Goal: Transaction & Acquisition: Purchase product/service

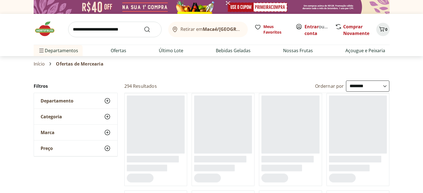
select select "**********"
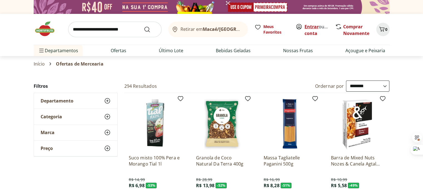
click at [309, 29] on link "Entrar" at bounding box center [312, 27] width 14 height 6
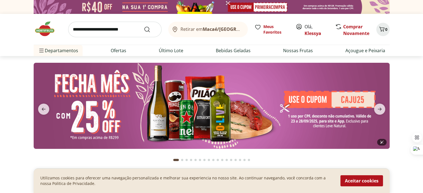
click at [84, 137] on img at bounding box center [212, 106] width 356 height 86
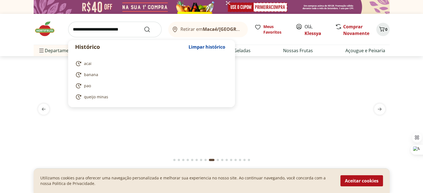
click at [117, 29] on input "search" at bounding box center [114, 30] width 93 height 16
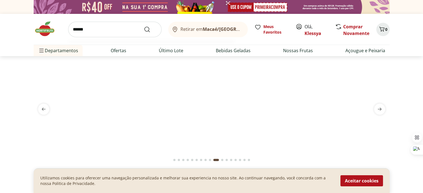
type input "******"
click at [144, 26] on button "Submit Search" at bounding box center [150, 29] width 13 height 7
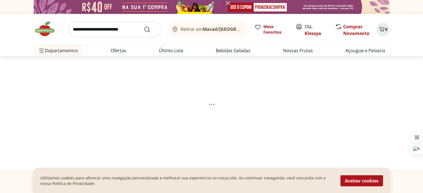
select select "**********"
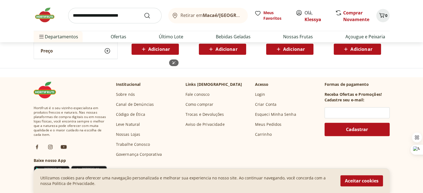
scroll to position [223, 0]
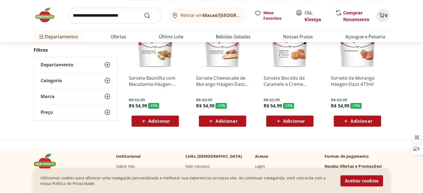
click at [278, 119] on icon at bounding box center [278, 121] width 7 height 7
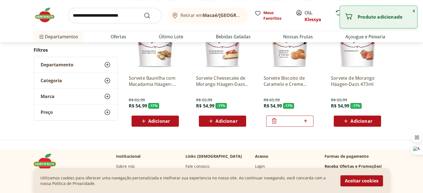
click at [305, 120] on icon at bounding box center [305, 120] width 3 height 3
type input "*"
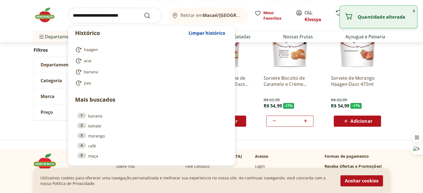
click at [132, 14] on input "search" at bounding box center [114, 16] width 93 height 16
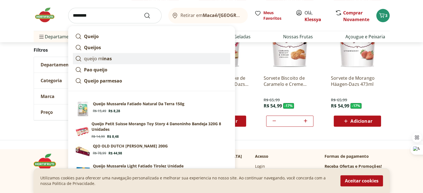
click at [107, 56] on strong "inas" at bounding box center [106, 59] width 9 height 6
type input "**********"
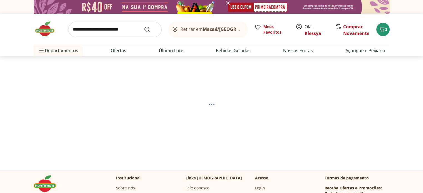
select select "**********"
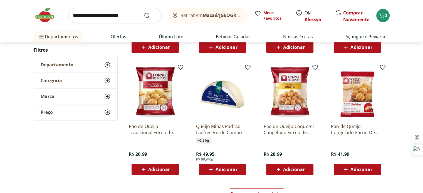
scroll to position [223, 0]
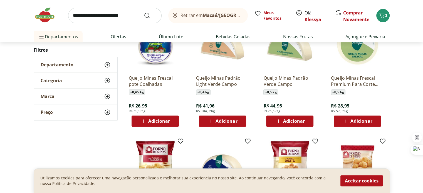
click at [161, 122] on span "Adicionar" at bounding box center [159, 121] width 22 height 4
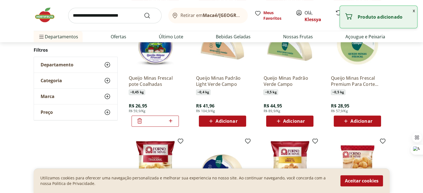
click at [171, 120] on icon at bounding box center [170, 120] width 3 height 3
type input "*"
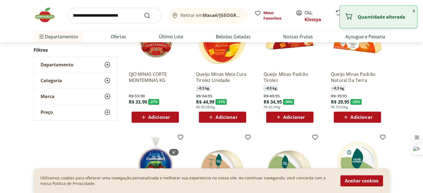
scroll to position [0, 0]
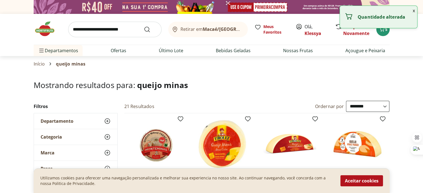
click at [129, 31] on input "search" at bounding box center [114, 30] width 93 height 16
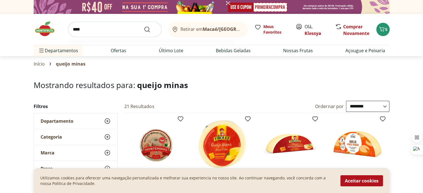
type input "****"
click at [144, 26] on button "Submit Search" at bounding box center [150, 29] width 13 height 7
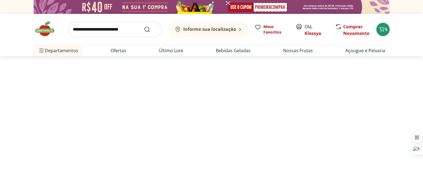
select select "**********"
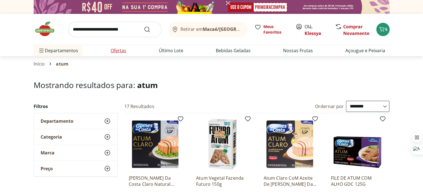
scroll to position [74, 0]
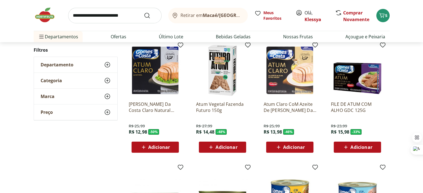
click at [156, 148] on span "Adicionar" at bounding box center [159, 147] width 22 height 4
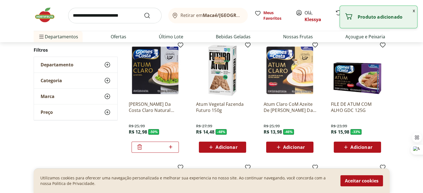
click at [297, 141] on div "Atum Claro CoM Azeite De [PERSON_NAME] Da Costa 170G R$ 25,99 R$ 13,98 - 46 % A…" at bounding box center [289, 125] width 53 height 56
click at [296, 142] on button "Adicionar" at bounding box center [289, 147] width 47 height 11
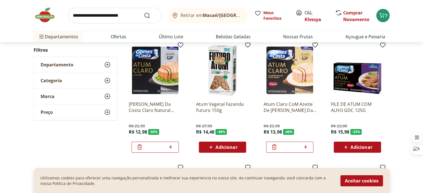
scroll to position [0, 0]
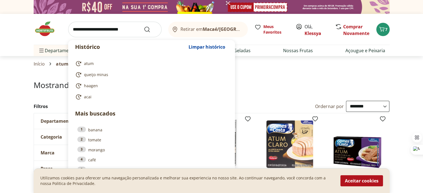
click at [120, 34] on input "search" at bounding box center [114, 30] width 93 height 16
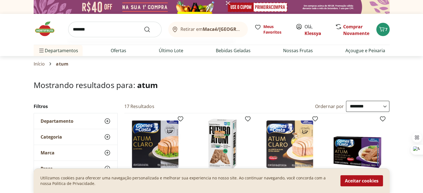
type input "*******"
click at [144, 26] on button "Submit Search" at bounding box center [150, 29] width 13 height 7
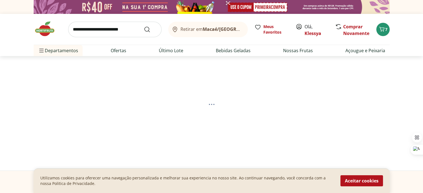
select select "**********"
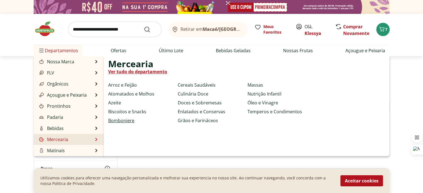
click at [124, 121] on link "Bomboniere" at bounding box center [121, 120] width 26 height 7
select select "**********"
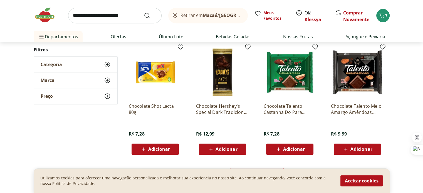
scroll to position [371, 0]
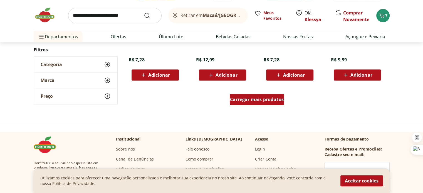
click at [257, 102] on span "Carregar mais produtos" at bounding box center [257, 99] width 54 height 4
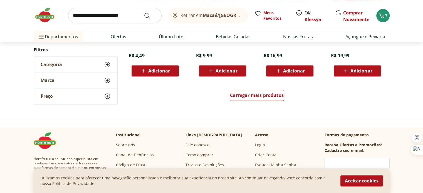
scroll to position [742, 0]
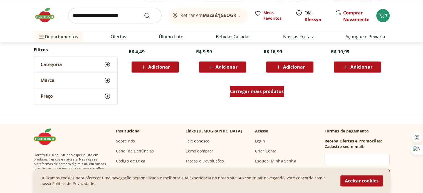
click at [260, 92] on span "Carregar mais produtos" at bounding box center [257, 91] width 54 height 4
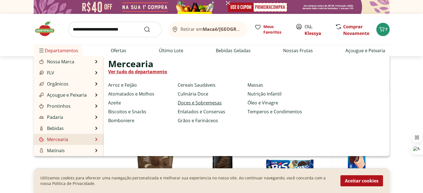
click at [195, 103] on link "Doces e Sobremesas" at bounding box center [200, 103] width 44 height 7
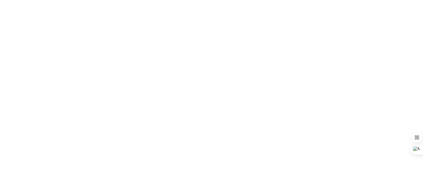
select select "**********"
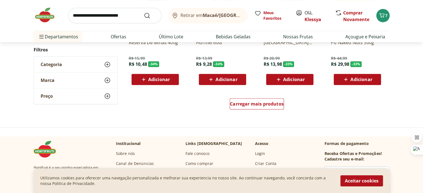
scroll to position [371, 0]
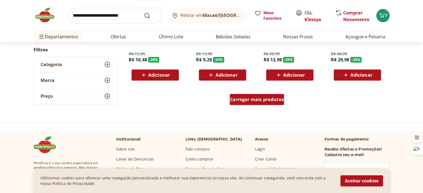
click at [250, 95] on div "Carregar mais produtos" at bounding box center [257, 99] width 54 height 11
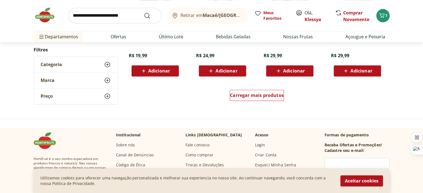
scroll to position [742, 0]
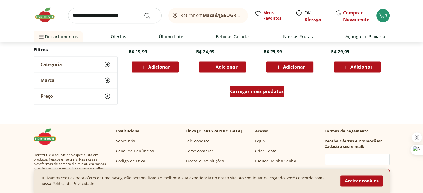
click at [250, 93] on span "Carregar mais produtos" at bounding box center [257, 91] width 54 height 4
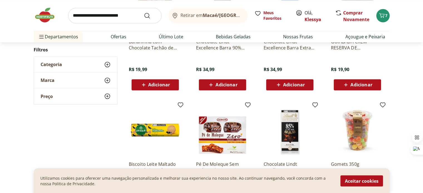
scroll to position [1039, 0]
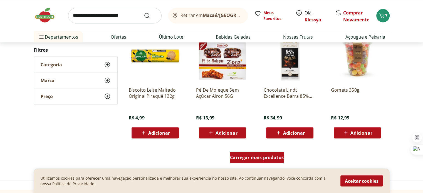
click at [267, 160] on span "Carregar mais produtos" at bounding box center [257, 157] width 54 height 4
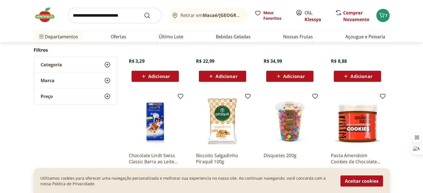
scroll to position [1409, 0]
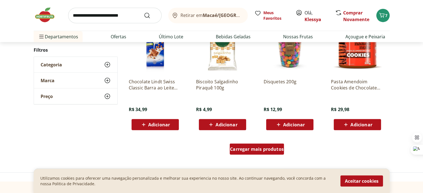
click at [275, 148] on span "Carregar mais produtos" at bounding box center [257, 149] width 54 height 4
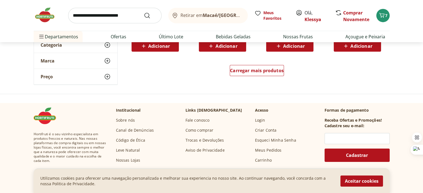
scroll to position [1855, 0]
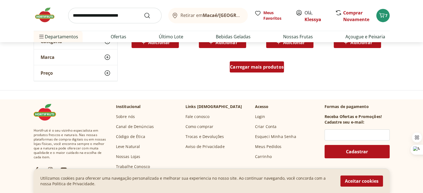
click at [269, 69] on span "Carregar mais produtos" at bounding box center [257, 67] width 54 height 4
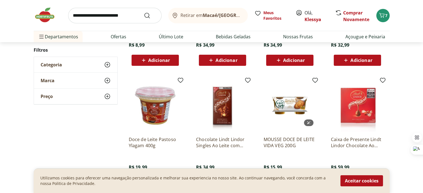
scroll to position [2151, 0]
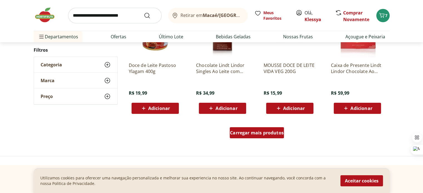
click at [252, 138] on div "Carregar mais produtos" at bounding box center [257, 132] width 54 height 11
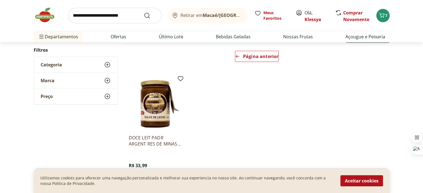
scroll to position [49, 0]
click at [149, 115] on img at bounding box center [155, 104] width 53 height 53
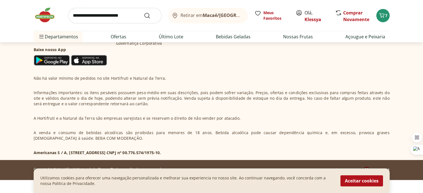
scroll to position [297, 0]
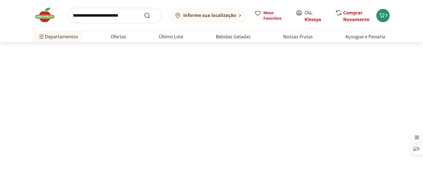
select select "**********"
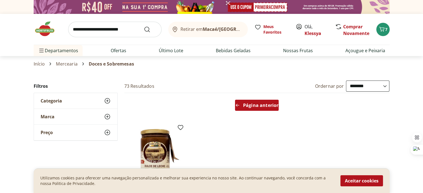
click at [252, 106] on span "Página anterior" at bounding box center [260, 105] width 35 height 4
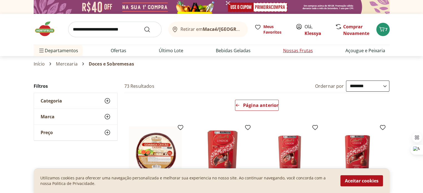
click at [294, 50] on link "Nossas Frutas" at bounding box center [298, 50] width 30 height 7
select select "**********"
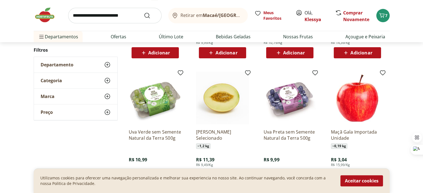
scroll to position [74, 0]
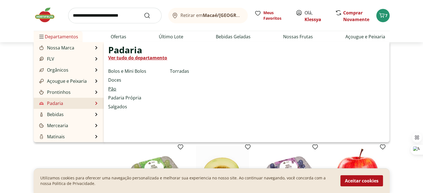
click at [109, 91] on link "Pão" at bounding box center [112, 89] width 8 height 7
select select "**********"
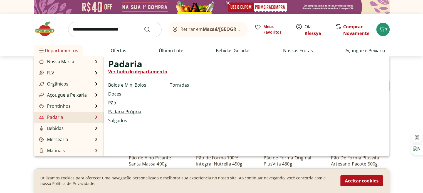
click at [119, 111] on link "Padaria Própria" at bounding box center [124, 112] width 33 height 7
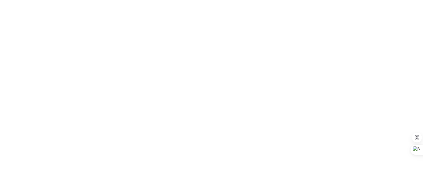
select select "**********"
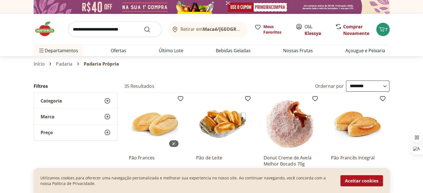
scroll to position [74, 0]
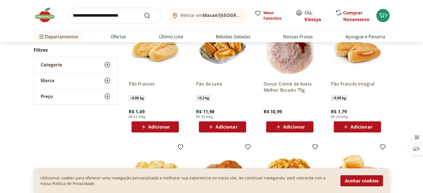
click at [161, 125] on span "Adicionar" at bounding box center [159, 127] width 22 height 4
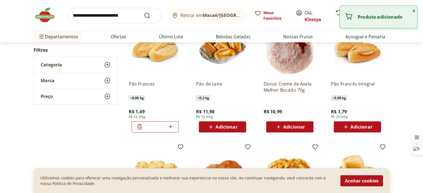
click at [170, 127] on icon at bounding box center [170, 126] width 3 height 3
click at [169, 127] on icon at bounding box center [170, 126] width 3 height 3
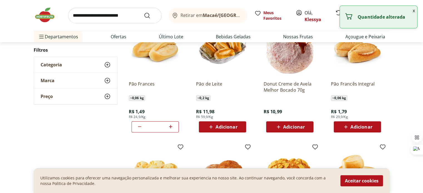
type input "*"
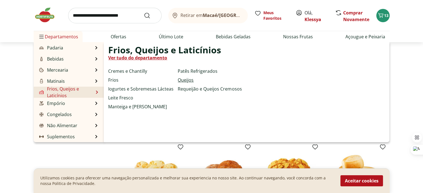
click at [184, 80] on link "Queijos" at bounding box center [186, 80] width 16 height 7
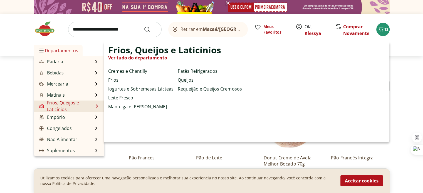
select select "**********"
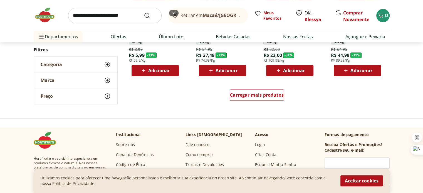
scroll to position [371, 0]
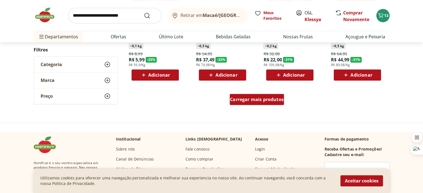
click at [247, 97] on span "Carregar mais produtos" at bounding box center [257, 99] width 54 height 4
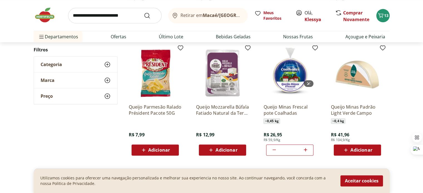
scroll to position [668, 0]
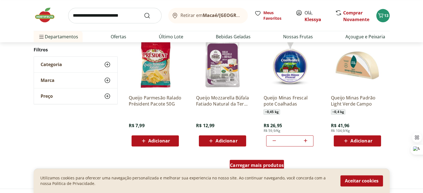
click at [265, 164] on span "Carregar mais produtos" at bounding box center [257, 165] width 54 height 4
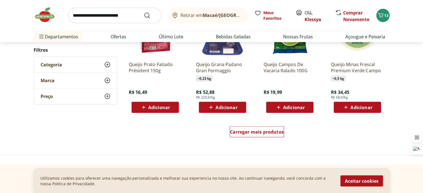
scroll to position [1113, 0]
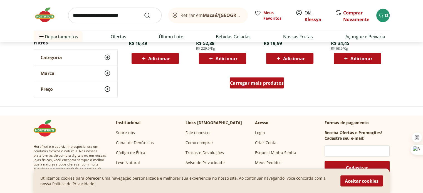
click at [259, 85] on span "Carregar mais produtos" at bounding box center [257, 83] width 54 height 4
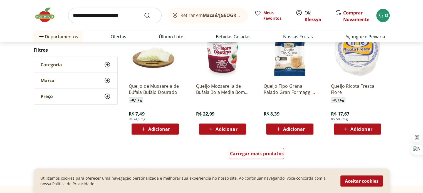
scroll to position [1484, 0]
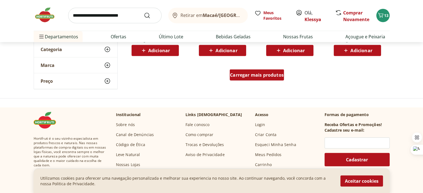
click at [265, 74] on span "Carregar mais produtos" at bounding box center [257, 75] width 54 height 4
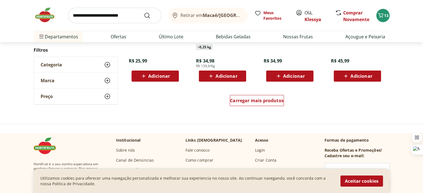
scroll to position [1781, 0]
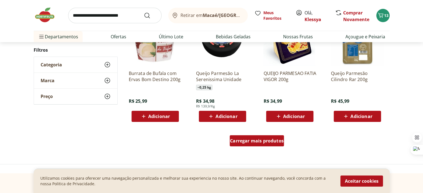
click at [260, 139] on span "Carregar mais produtos" at bounding box center [257, 141] width 54 height 4
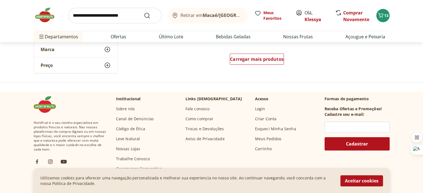
scroll to position [2226, 0]
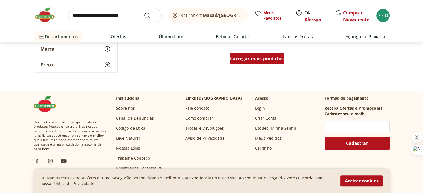
click at [251, 54] on div "Carregar mais produtos" at bounding box center [257, 58] width 54 height 11
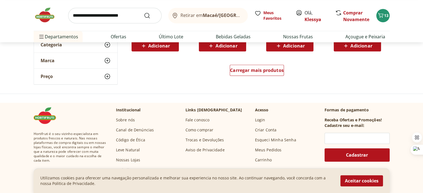
scroll to position [2597, 0]
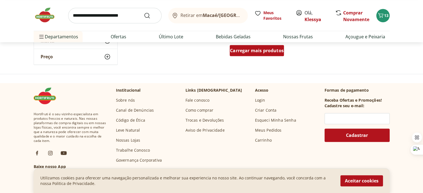
click at [250, 51] on span "Carregar mais produtos" at bounding box center [257, 50] width 54 height 4
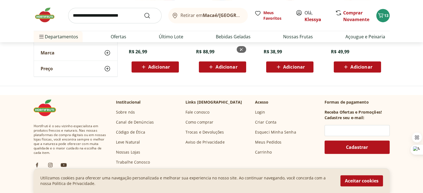
scroll to position [309, 0]
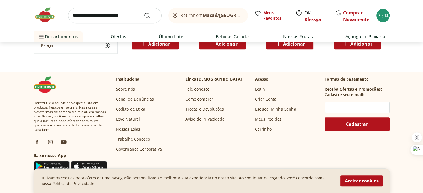
click at [116, 16] on input "search" at bounding box center [114, 16] width 93 height 16
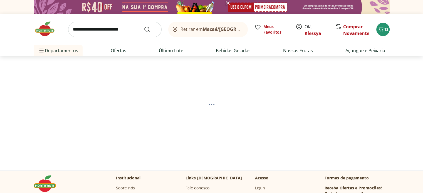
select select "**********"
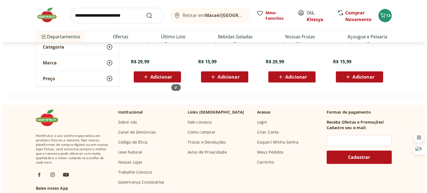
scroll to position [148, 0]
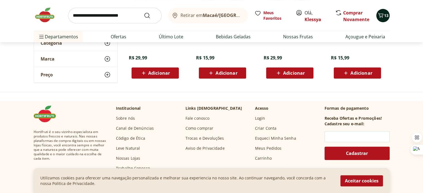
click at [384, 13] on span "13" at bounding box center [386, 15] width 4 height 5
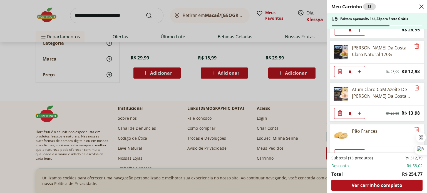
scroll to position [85, 0]
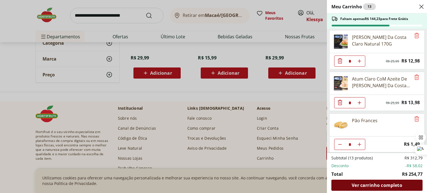
click at [383, 188] on span "Ver carrinho completo" at bounding box center [377, 185] width 50 height 4
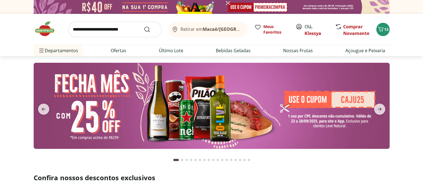
click at [221, 100] on img at bounding box center [212, 106] width 356 height 86
click at [96, 129] on img at bounding box center [212, 106] width 356 height 86
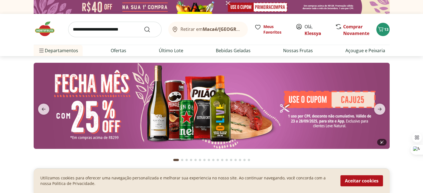
click at [319, 119] on img at bounding box center [212, 106] width 356 height 86
click at [310, 32] on link "Klessya" at bounding box center [313, 33] width 17 height 6
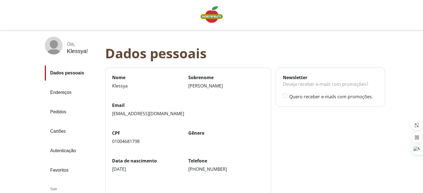
scroll to position [66, 0]
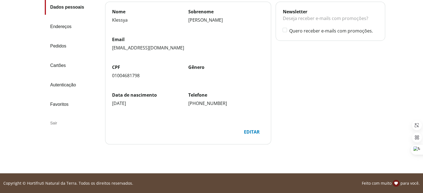
click at [59, 83] on link "Autenticação" at bounding box center [73, 85] width 56 height 15
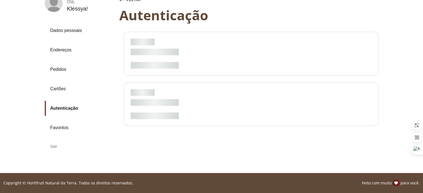
scroll to position [42, 0]
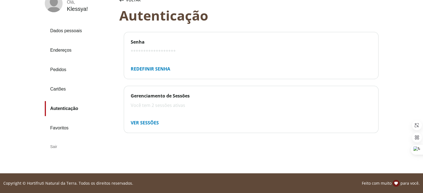
click at [57, 88] on link "Cartões" at bounding box center [80, 89] width 70 height 15
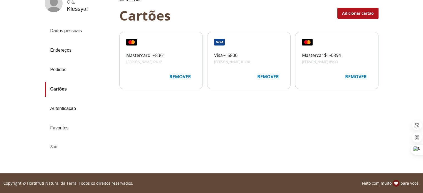
click at [71, 31] on link "Dados pessoais" at bounding box center [80, 30] width 70 height 15
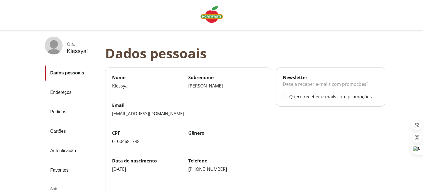
click at [74, 44] on div "Olá ," at bounding box center [77, 44] width 21 height 5
click at [220, 10] on img "Linha de sessão" at bounding box center [212, 14] width 22 height 17
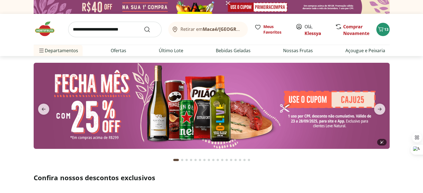
click at [217, 117] on img at bounding box center [212, 106] width 356 height 86
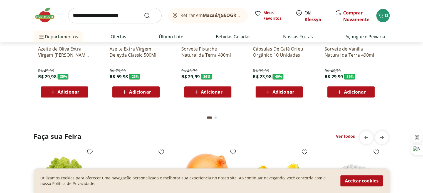
scroll to position [445, 0]
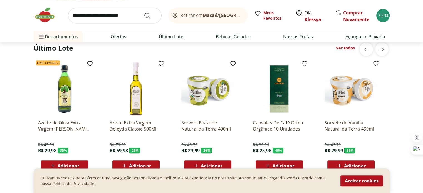
click at [70, 126] on p "Azeite de Oliva Extra Virgem [PERSON_NAME] 500ml" at bounding box center [64, 126] width 53 height 12
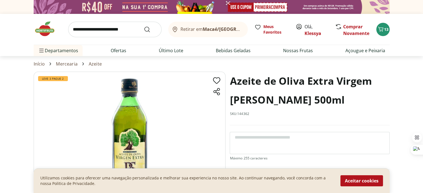
click at [129, 125] on img at bounding box center [130, 139] width 192 height 134
click at [96, 63] on link "Azeite" at bounding box center [95, 63] width 13 height 5
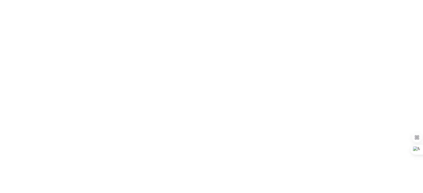
select select "**********"
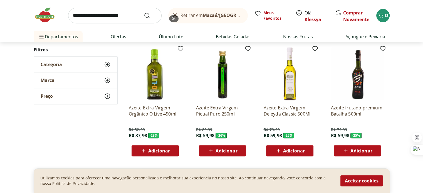
scroll to position [297, 0]
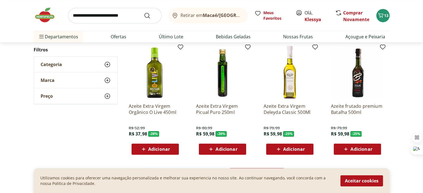
click at [158, 149] on span "Adicionar" at bounding box center [159, 149] width 22 height 4
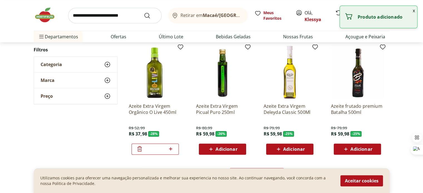
click at [171, 149] on icon at bounding box center [170, 148] width 3 height 3
type input "*"
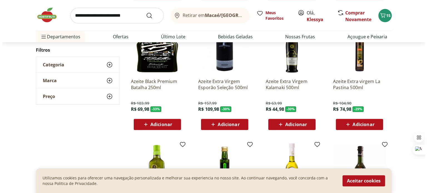
scroll to position [74, 0]
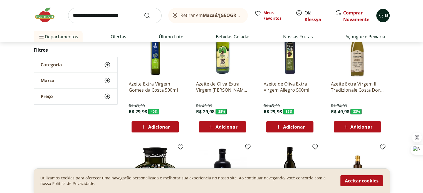
click at [382, 16] on icon "Carrinho" at bounding box center [380, 15] width 5 height 5
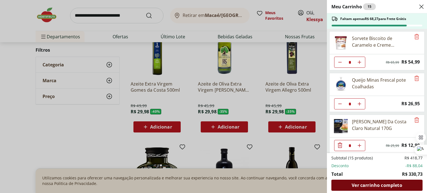
click at [368, 184] on span "Ver carrinho completo" at bounding box center [377, 185] width 50 height 4
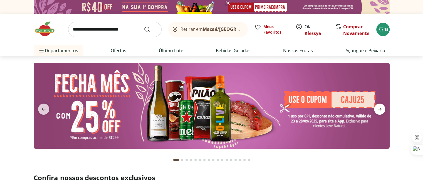
click at [383, 109] on icon "next" at bounding box center [379, 109] width 7 height 7
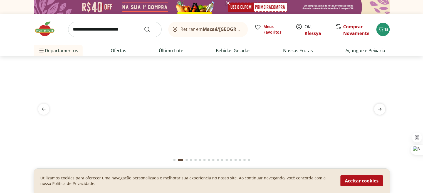
click at [382, 109] on icon "next" at bounding box center [379, 109] width 7 height 7
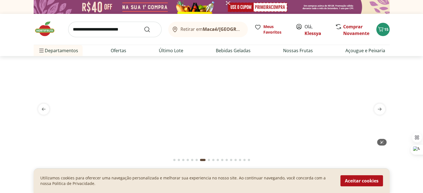
click at [377, 63] on img at bounding box center [212, 63] width 356 height 0
select select "**********"
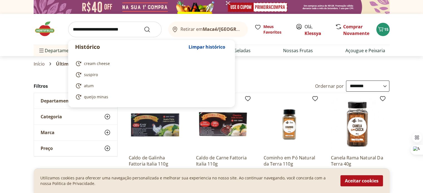
click at [118, 36] on input "search" at bounding box center [114, 30] width 93 height 16
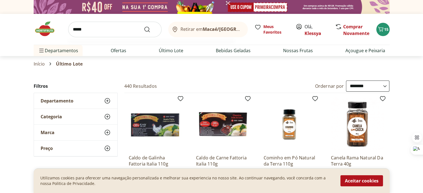
type input "*****"
click at [144, 26] on button "Submit Search" at bounding box center [150, 29] width 13 height 7
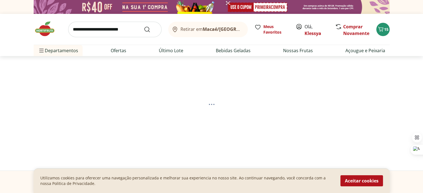
select select "**********"
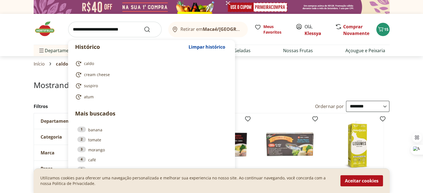
click at [101, 26] on input "search" at bounding box center [114, 30] width 93 height 16
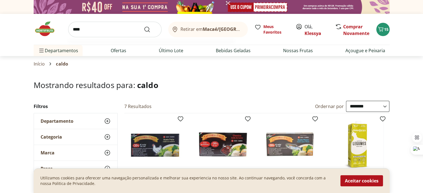
type input "****"
click at [144, 26] on button "Submit Search" at bounding box center [150, 29] width 13 height 7
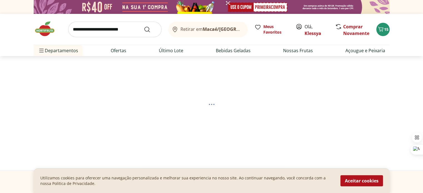
select select "**********"
